Goal: Information Seeking & Learning: Learn about a topic

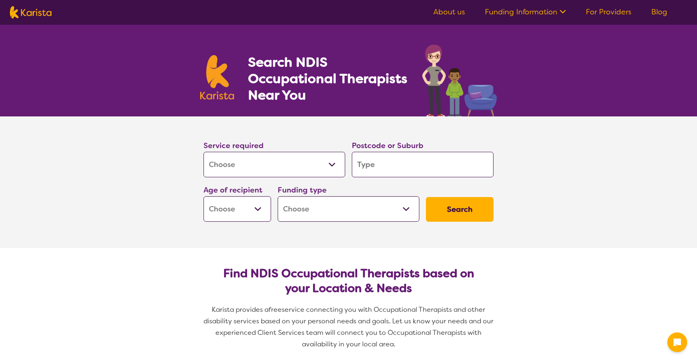
select select "[MEDICAL_DATA]"
click at [384, 166] on input "search" at bounding box center [423, 165] width 142 height 26
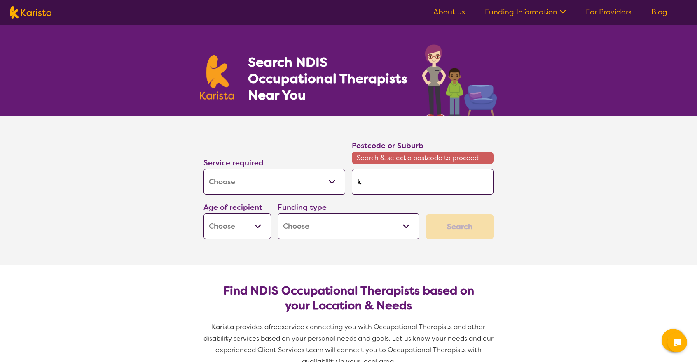
type input "k"
type input "ka"
type input "kar"
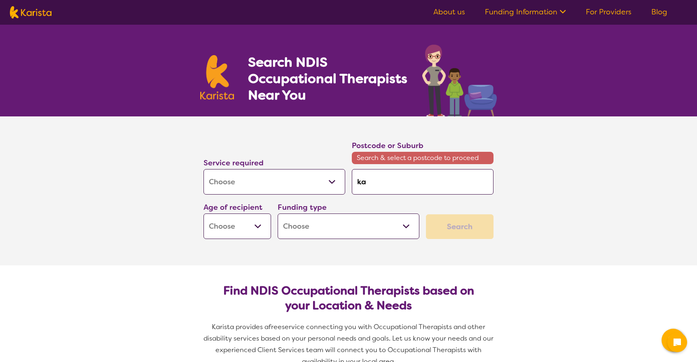
type input "kar"
type input "karu"
type input "karua"
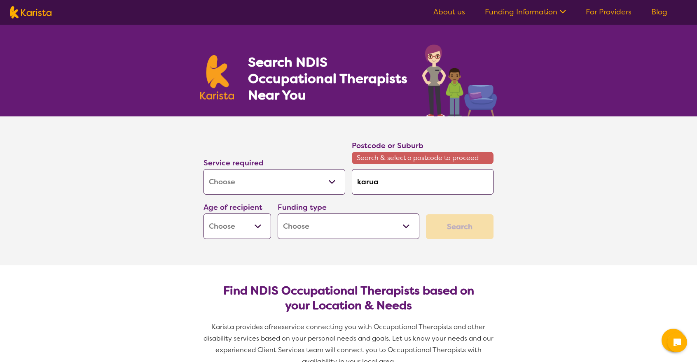
type input "karuah"
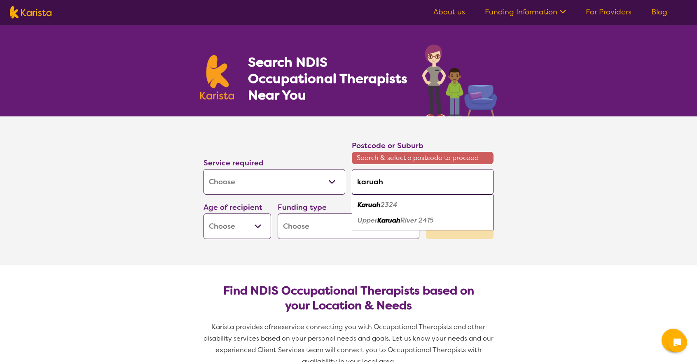
click at [380, 204] on em "2324" at bounding box center [388, 204] width 17 height 9
type input "2324"
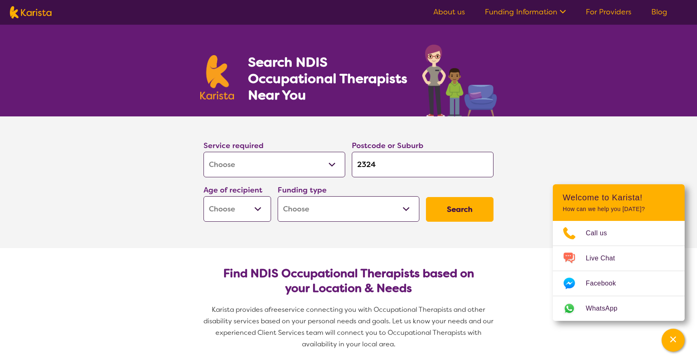
click at [258, 209] on select "Early Childhood - 0 to 9 Child - 10 to 11 Adolescent - 12 to 17 Adult - 18 to 6…" at bounding box center [237, 209] width 68 height 26
select select "AD"
click at [203, 196] on select "Early Childhood - 0 to 9 Child - 10 to 11 Adolescent - 12 to 17 Adult - 18 to 6…" at bounding box center [237, 209] width 68 height 26
select select "AD"
click at [410, 207] on select "Home Care Package (HCP) National Disability Insurance Scheme (NDIS) I don't know" at bounding box center [348, 209] width 142 height 26
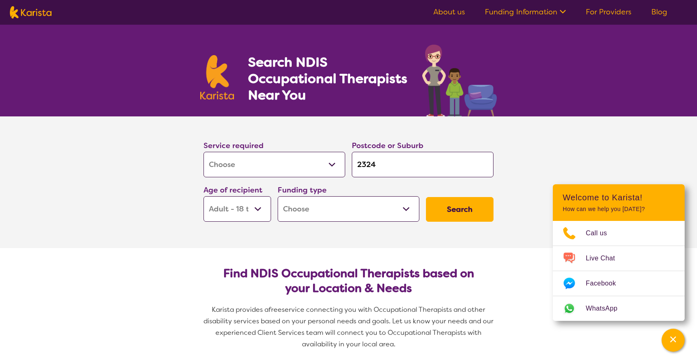
select select "NDIS"
click at [277, 196] on select "Home Care Package (HCP) National Disability Insurance Scheme (NDIS) I don't know" at bounding box center [348, 209] width 142 height 26
select select "NDIS"
click at [464, 210] on button "Search" at bounding box center [460, 209] width 68 height 25
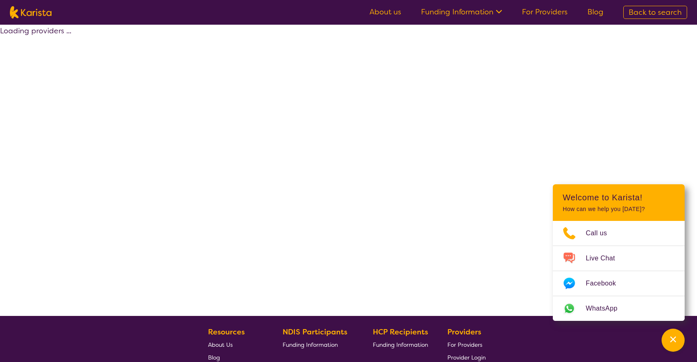
select select "by_score"
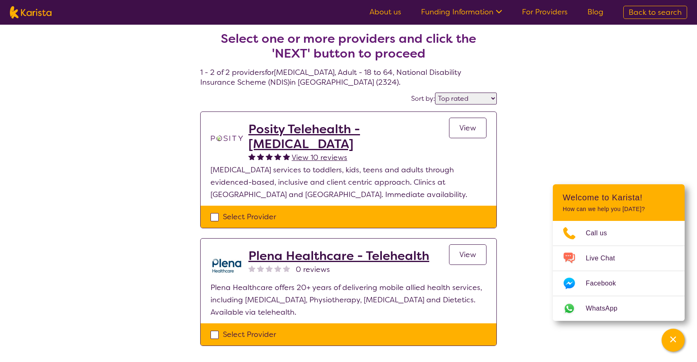
scroll to position [3, 0]
select select "[MEDICAL_DATA]"
select select "AD"
select select "NDIS"
select select "[MEDICAL_DATA]"
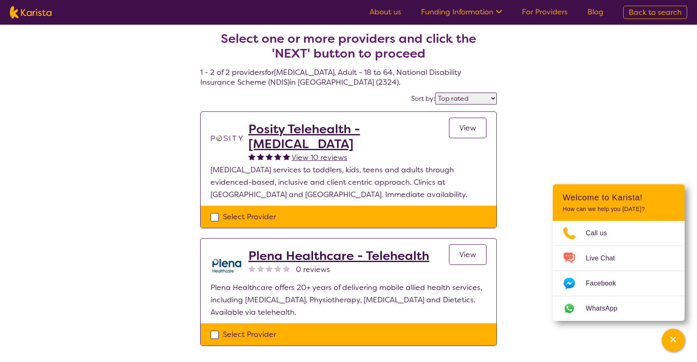
select select "AD"
select select "NDIS"
